Goal: Task Accomplishment & Management: Use online tool/utility

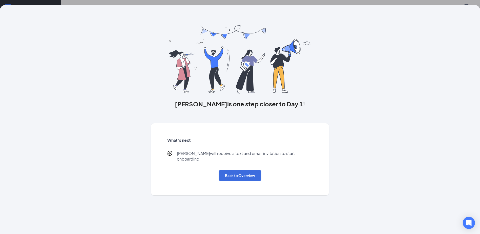
scroll to position [23, 0]
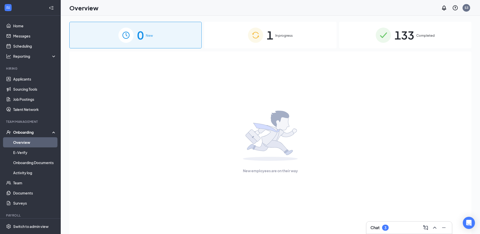
click at [307, 39] on div "1 In progress" at bounding box center [270, 35] width 132 height 27
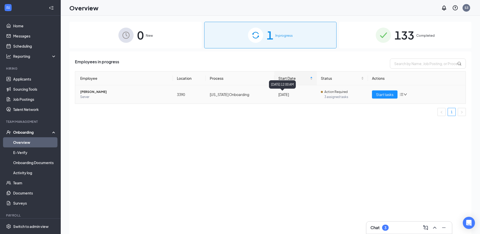
click at [239, 93] on td "[US_STATE] Onboarding" at bounding box center [240, 94] width 69 height 18
click at [386, 92] on span "Start tasks" at bounding box center [384, 95] width 17 height 6
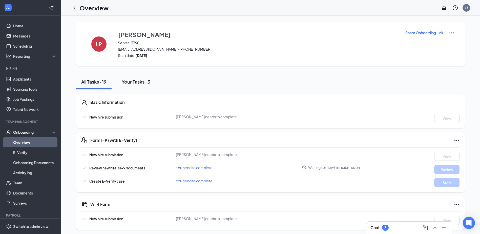
click at [145, 81] on div "Your Tasks · 3" at bounding box center [136, 81] width 29 height 6
